Goal: Transaction & Acquisition: Purchase product/service

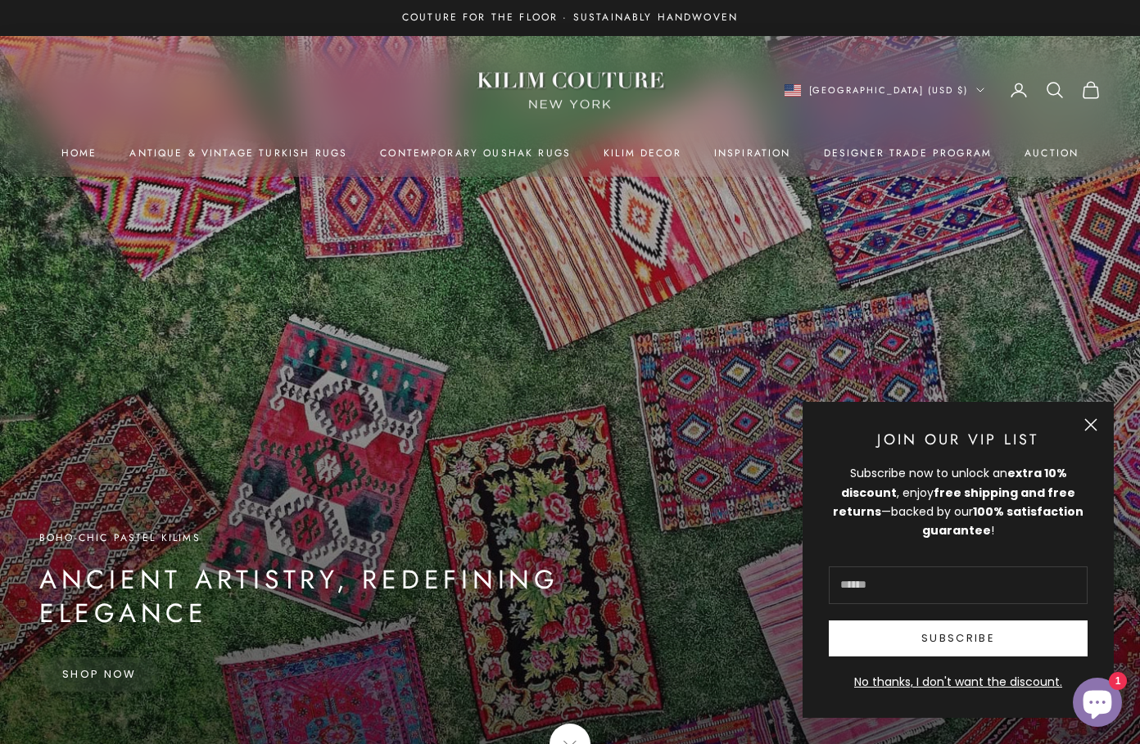
click at [914, 583] on input "E-mail" at bounding box center [957, 585] width 259 height 38
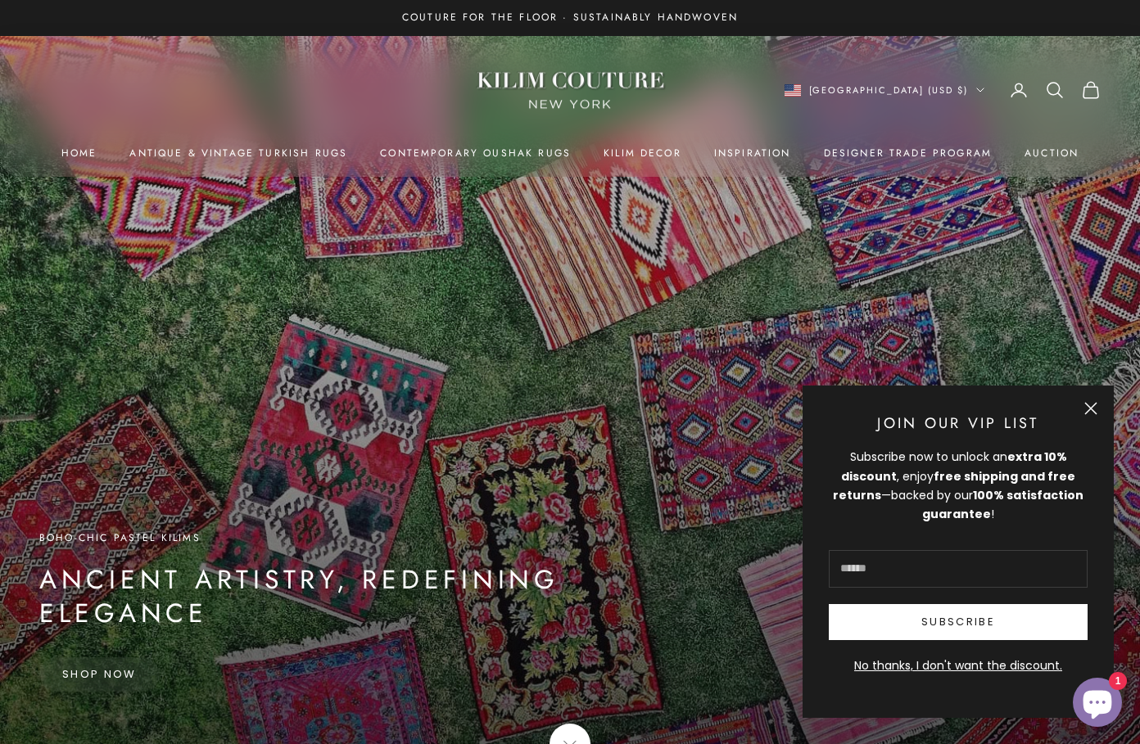
click at [910, 561] on input "E-mail" at bounding box center [957, 569] width 259 height 38
type input "**********"
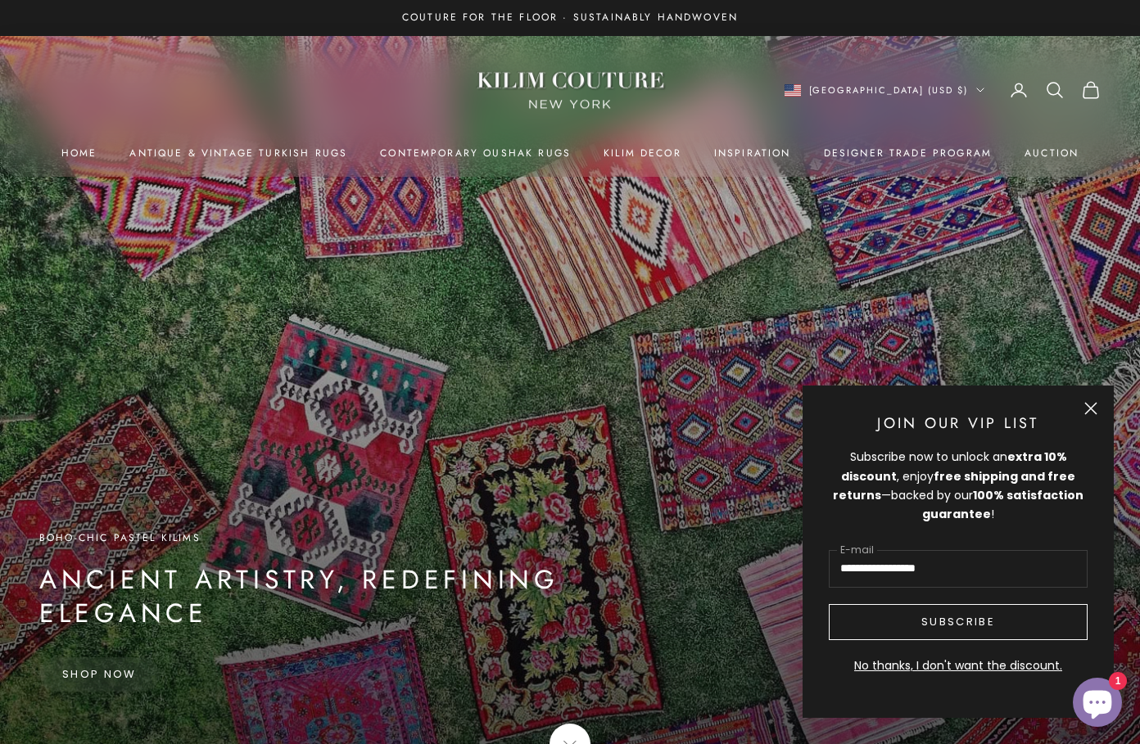
click at [949, 626] on button "Subscribe" at bounding box center [957, 622] width 259 height 36
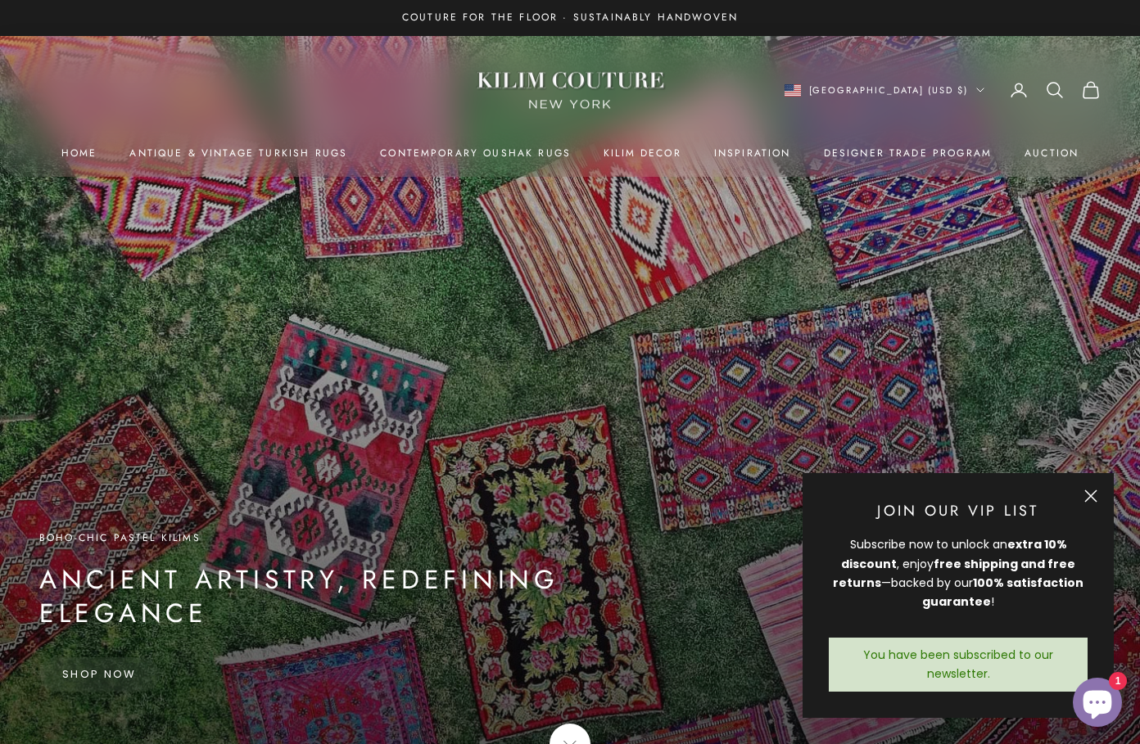
drag, startPoint x: 124, startPoint y: 678, endPoint x: 349, endPoint y: 628, distance: 230.6
click at [124, 678] on link "Shop Now" at bounding box center [99, 674] width 120 height 34
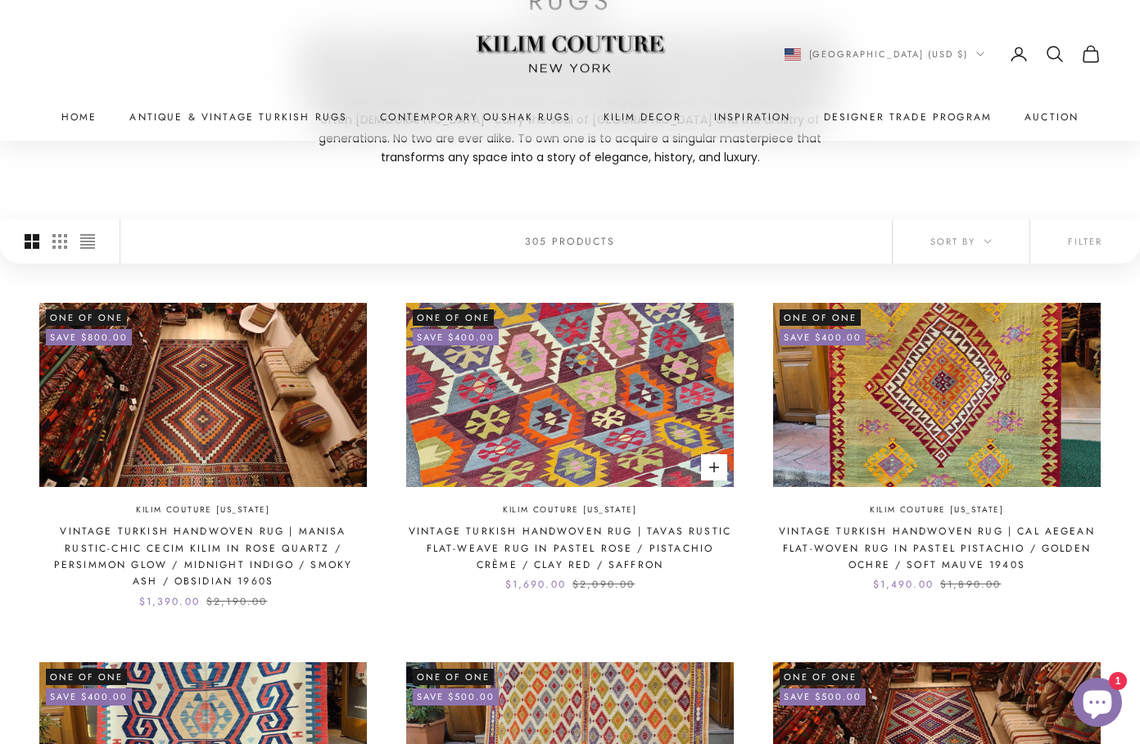
scroll to position [300, 0]
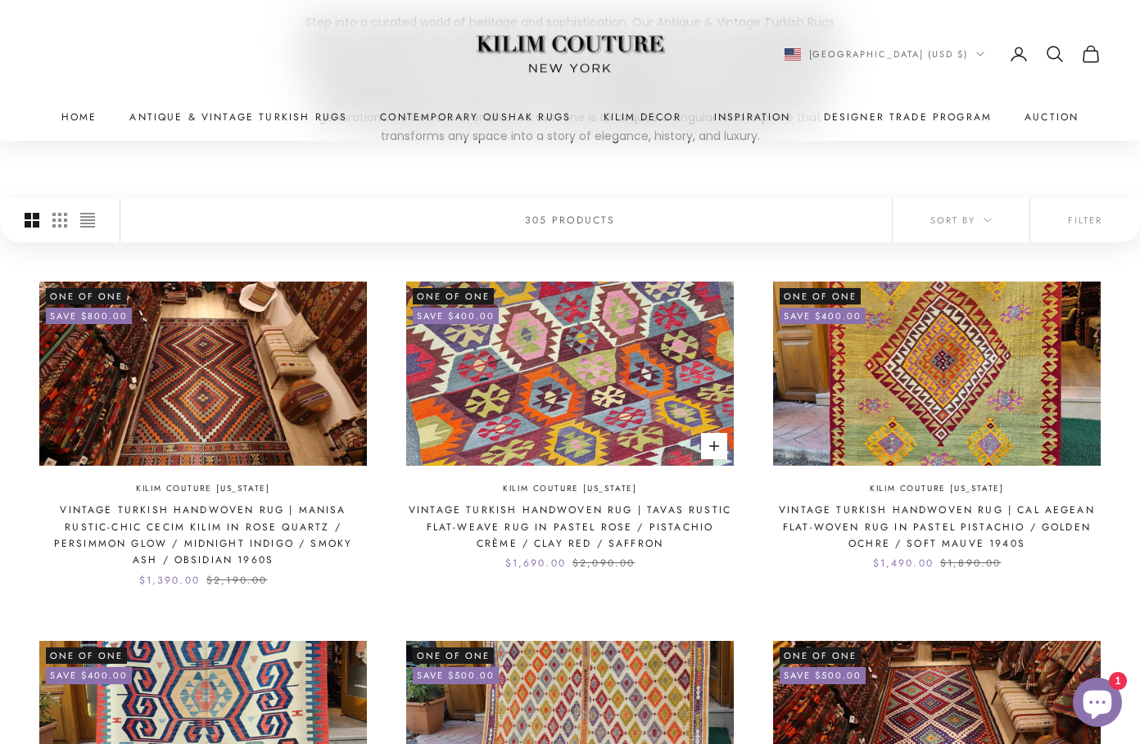
click at [600, 379] on img at bounding box center [569, 374] width 327 height 184
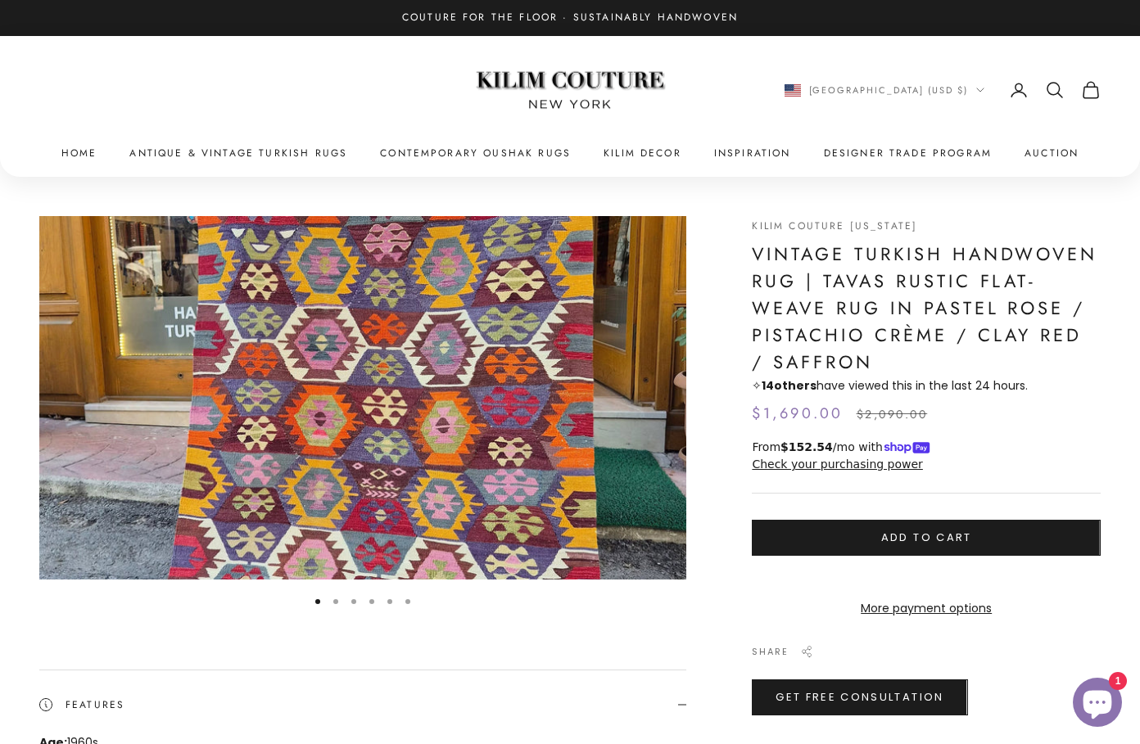
click at [870, 520] on button "Add to cart" at bounding box center [926, 538] width 349 height 36
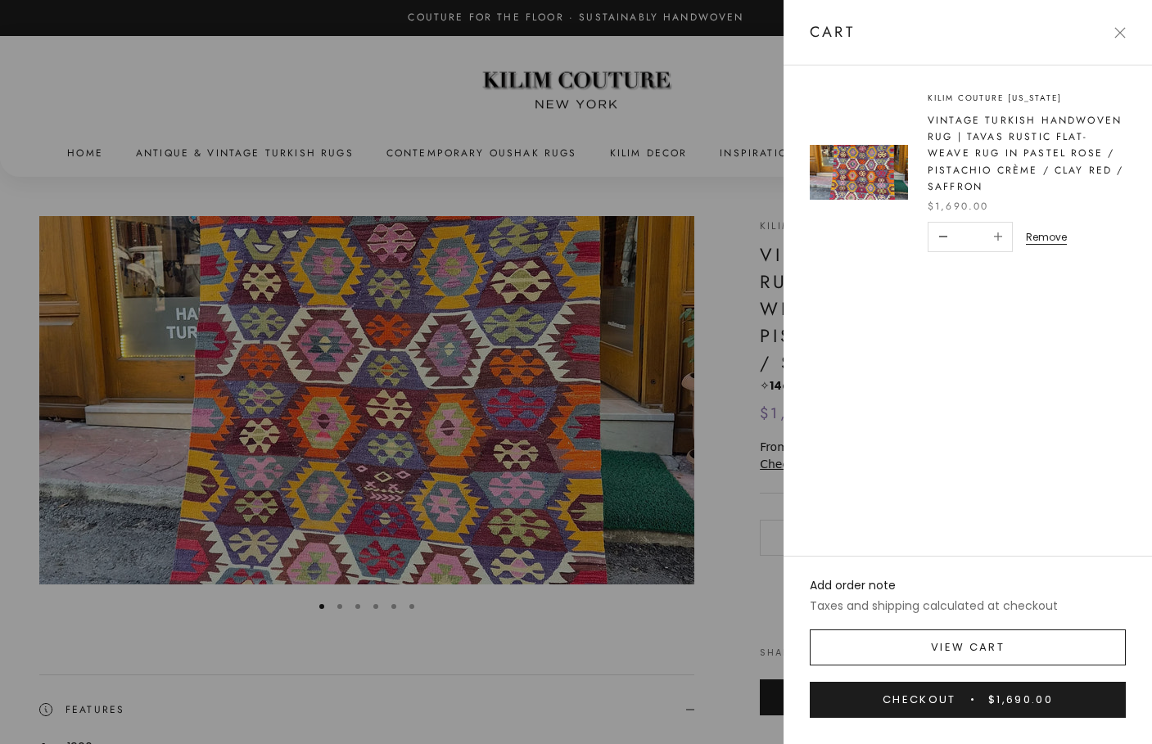
click at [946, 643] on link "View cart" at bounding box center [968, 648] width 316 height 36
